Goal: Find specific page/section: Find specific page/section

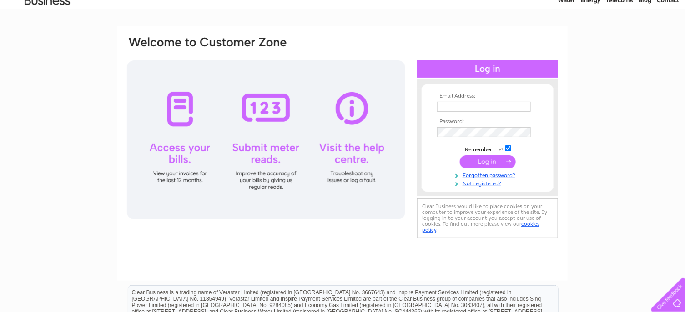
scroll to position [91, 0]
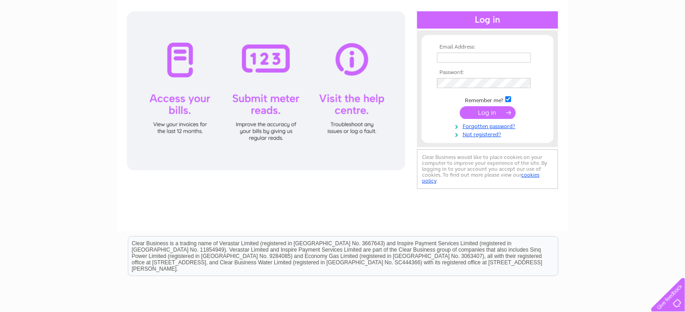
type input "mariansumners@countystationery.co.uk"
click at [487, 110] on input "submit" at bounding box center [488, 112] width 56 height 13
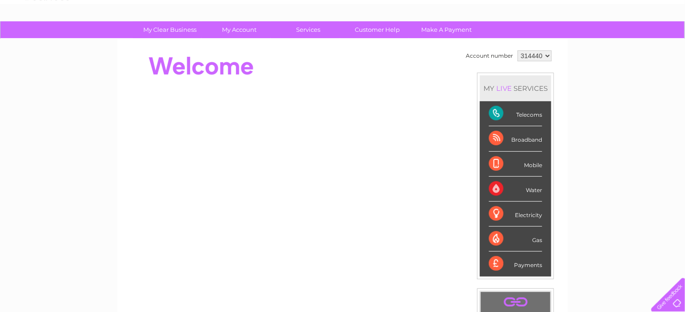
scroll to position [45, 0]
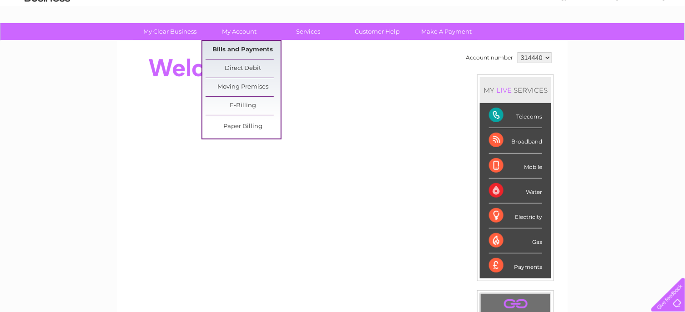
click at [248, 49] on link "Bills and Payments" at bounding box center [242, 50] width 75 height 18
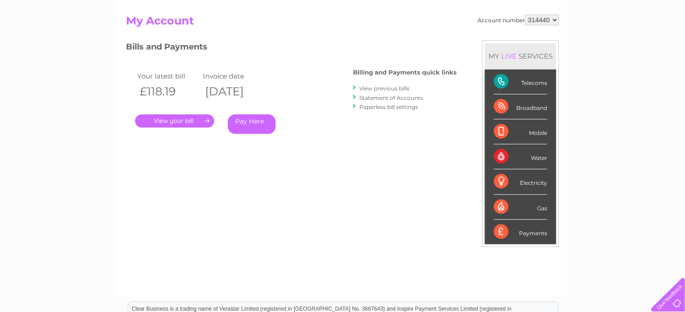
scroll to position [91, 0]
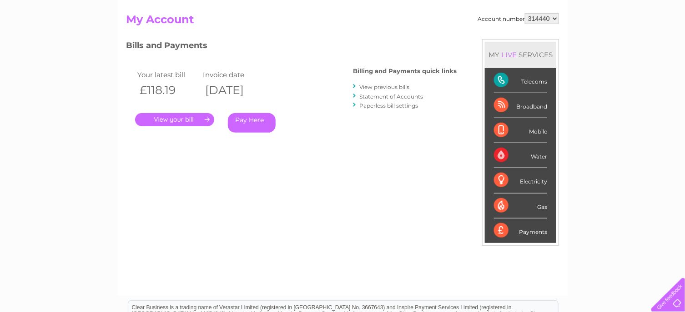
click at [194, 116] on link "." at bounding box center [174, 119] width 79 height 13
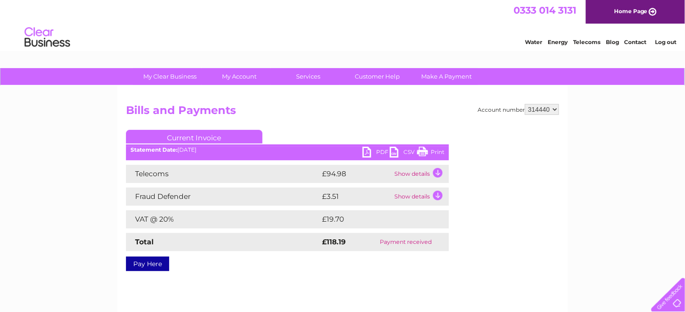
click at [375, 151] on link "PDF" at bounding box center [375, 153] width 27 height 13
